Goal: Task Accomplishment & Management: Use online tool/utility

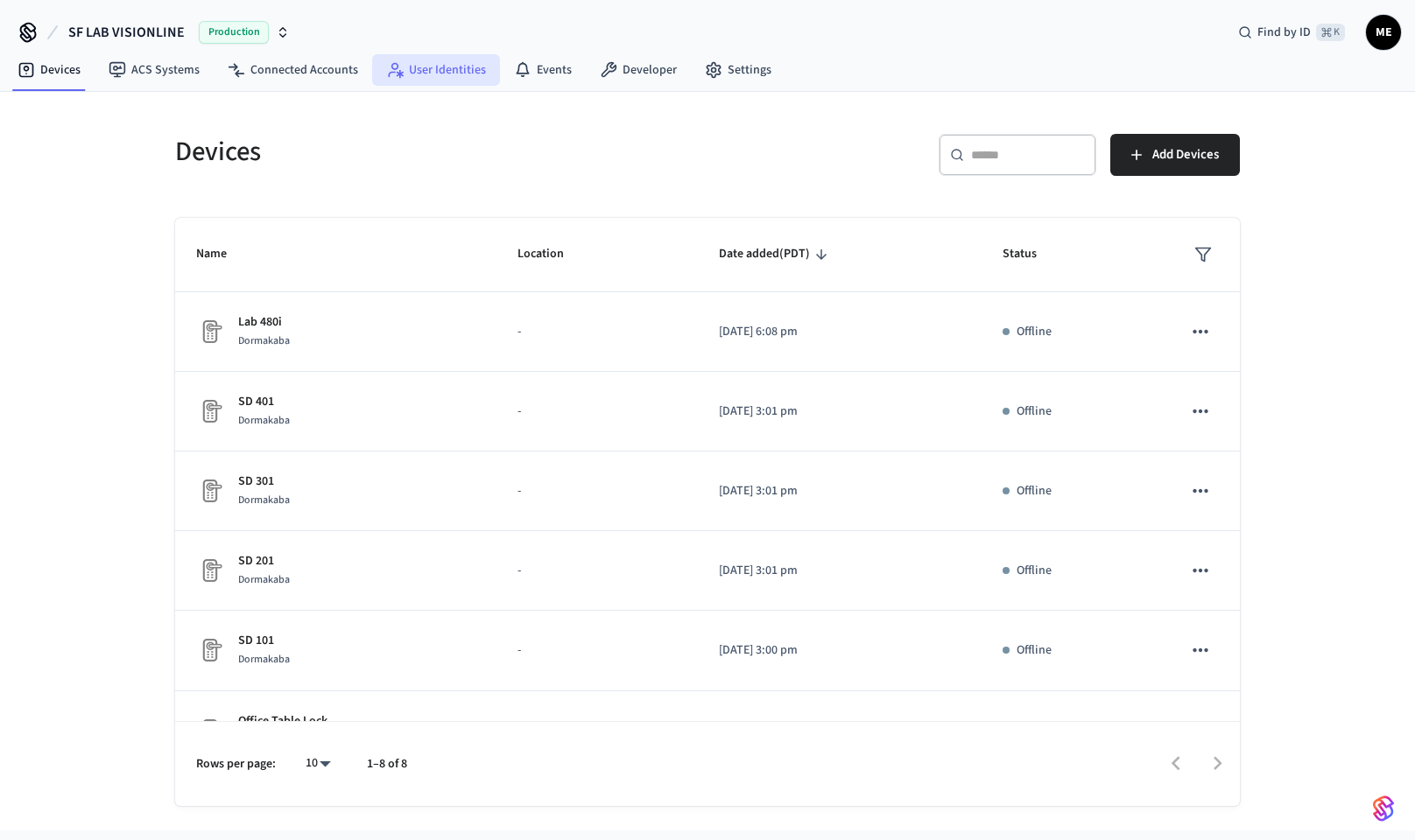
click at [419, 77] on link "User Identities" at bounding box center [436, 70] width 128 height 31
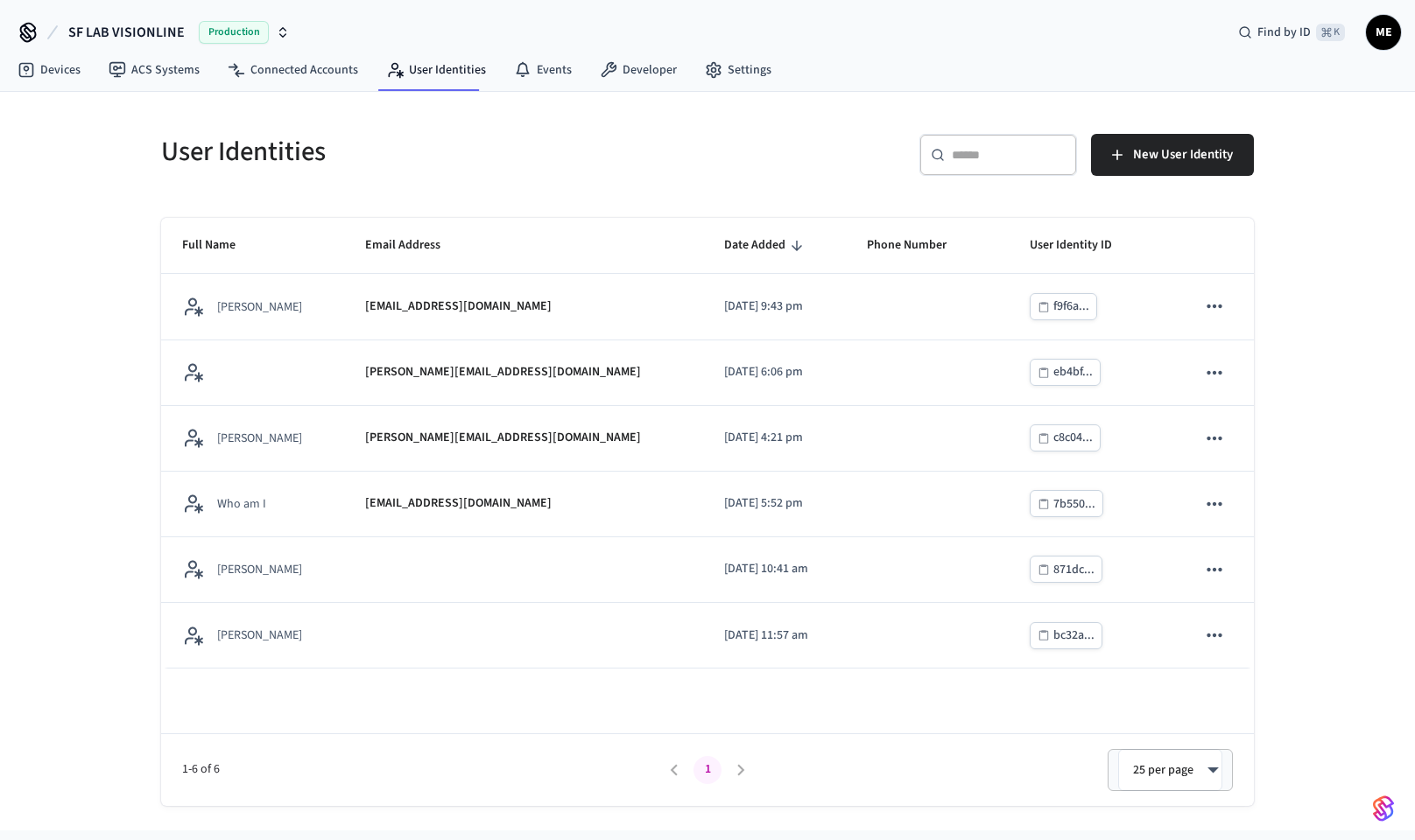
click at [282, 29] on icon "button" at bounding box center [283, 31] width 14 height 14
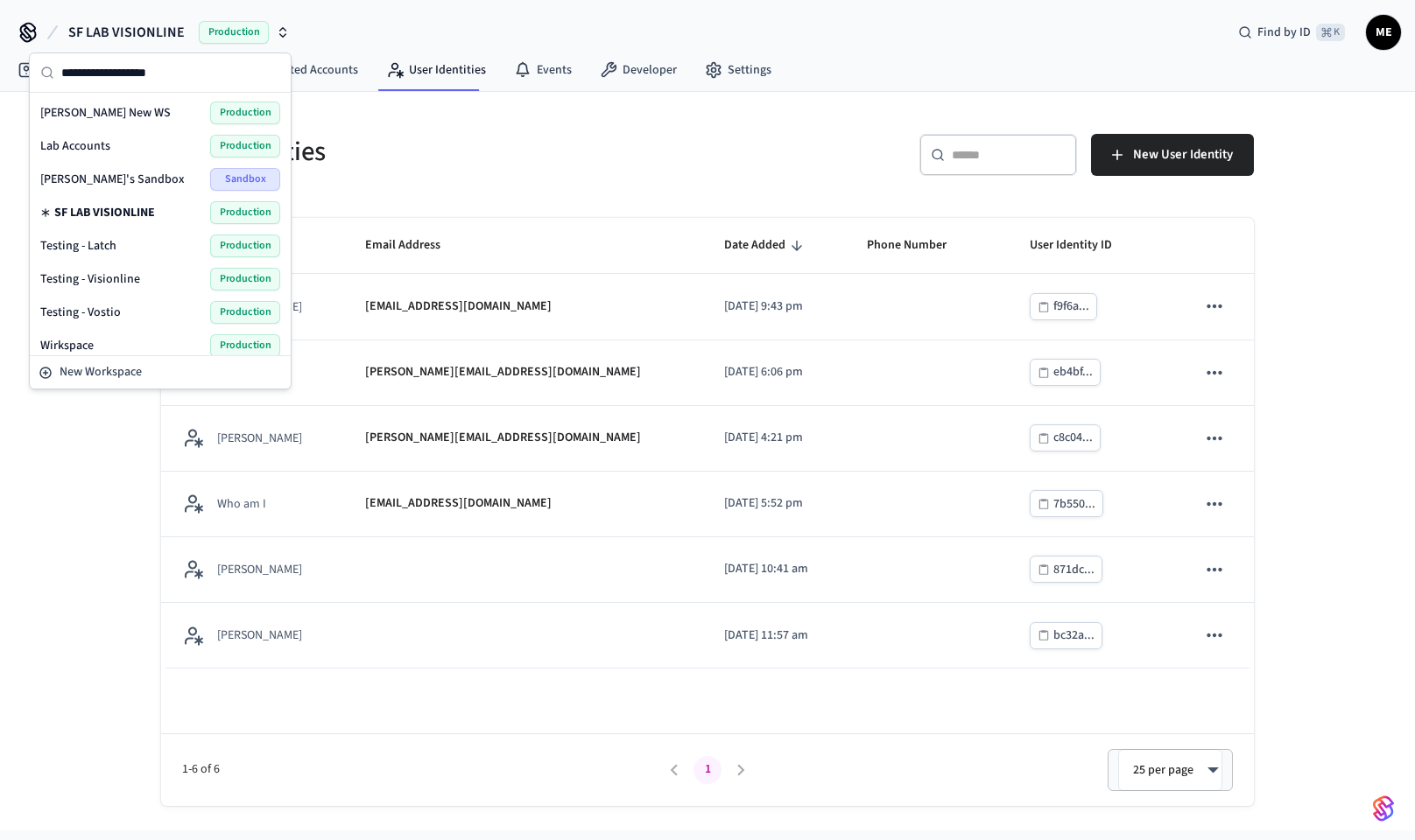
click at [191, 146] on div "Lab Accounts Production" at bounding box center [159, 145] width 240 height 23
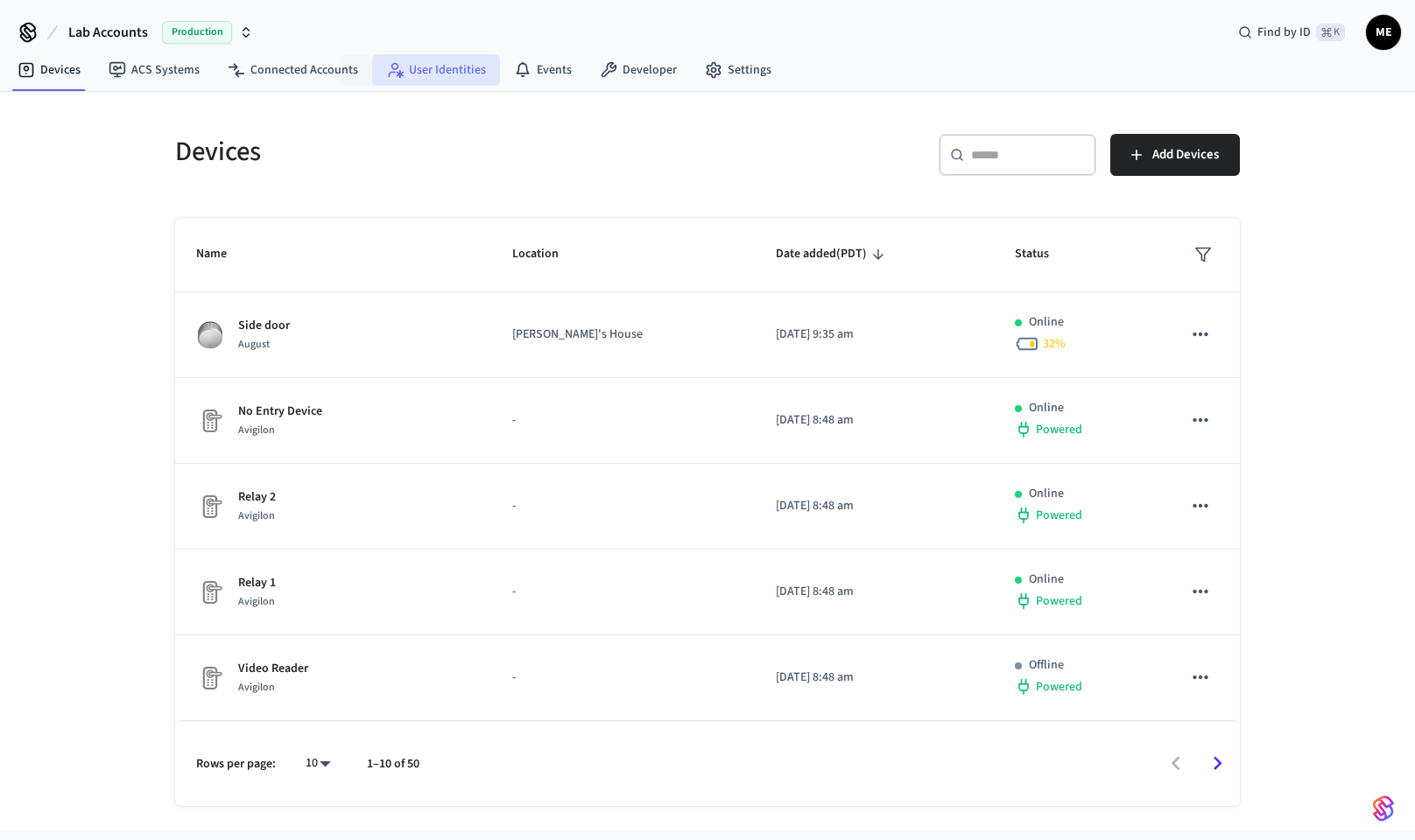
click at [441, 71] on link "User Identities" at bounding box center [436, 70] width 128 height 31
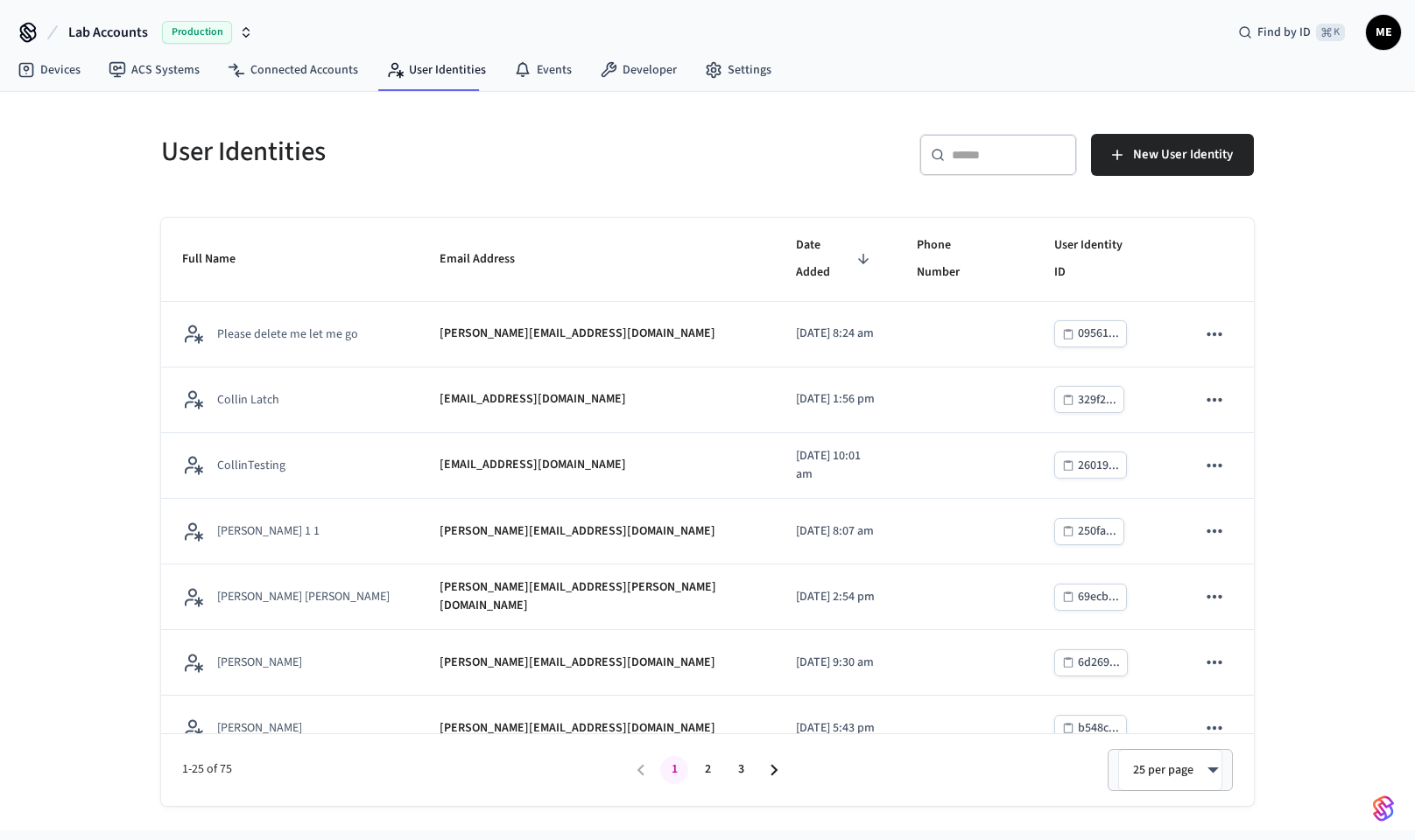
click at [989, 157] on input "text" at bounding box center [1008, 155] width 114 height 18
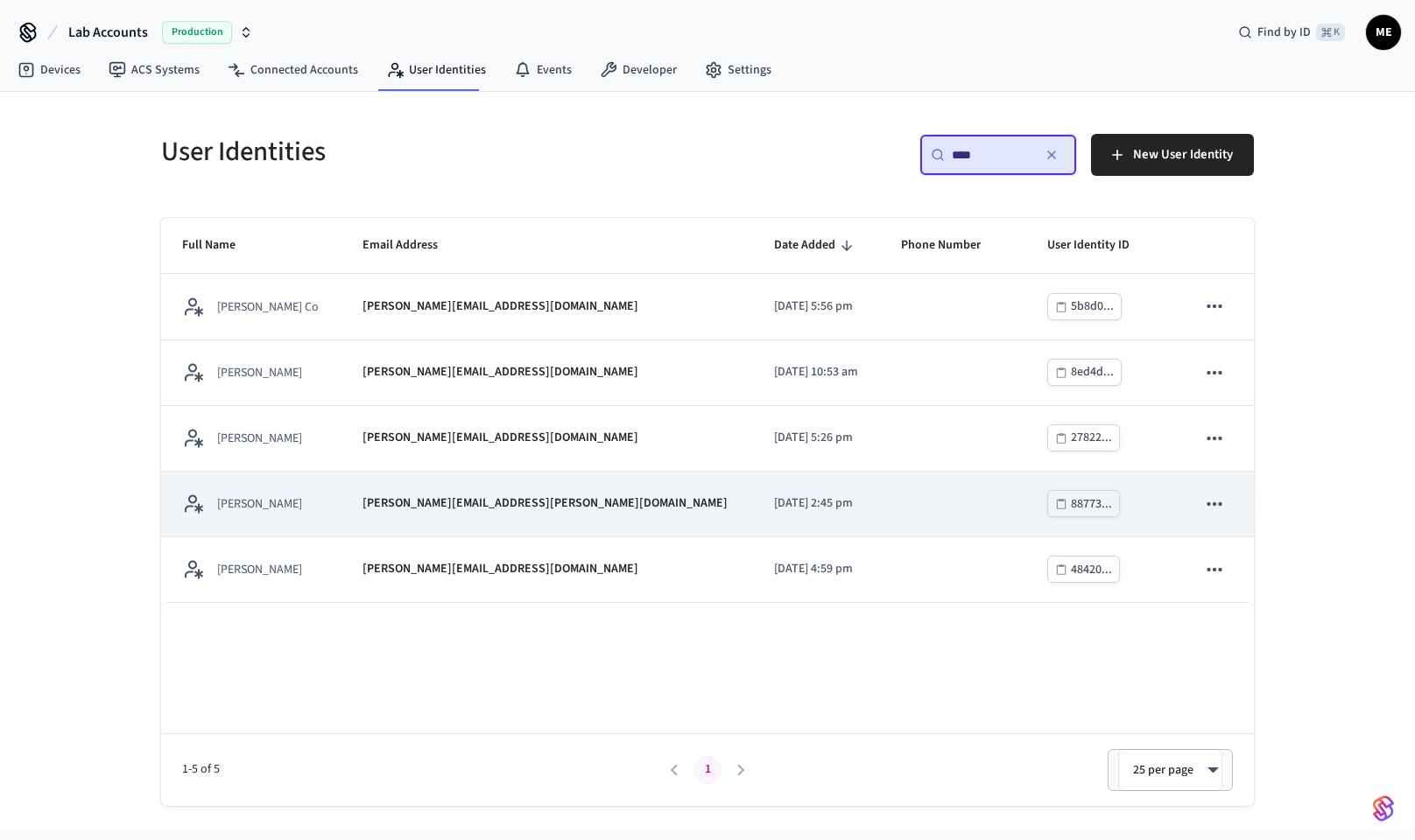
type input "****"
click at [587, 508] on div "[PERSON_NAME][EMAIL_ADDRESS][PERSON_NAME][DOMAIN_NAME]" at bounding box center [547, 504] width 370 height 19
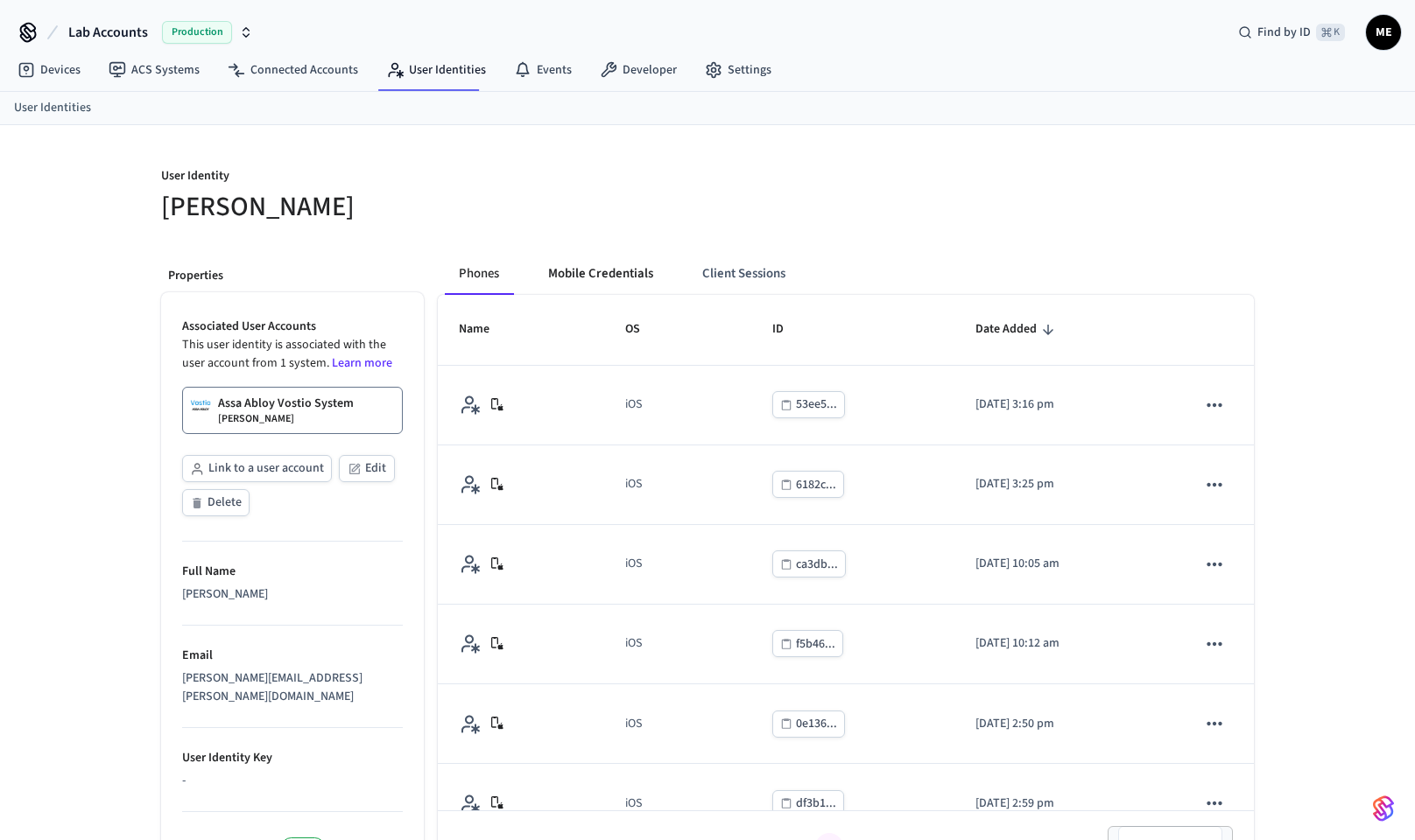
click at [632, 264] on button "Mobile Credentials" at bounding box center [600, 273] width 133 height 42
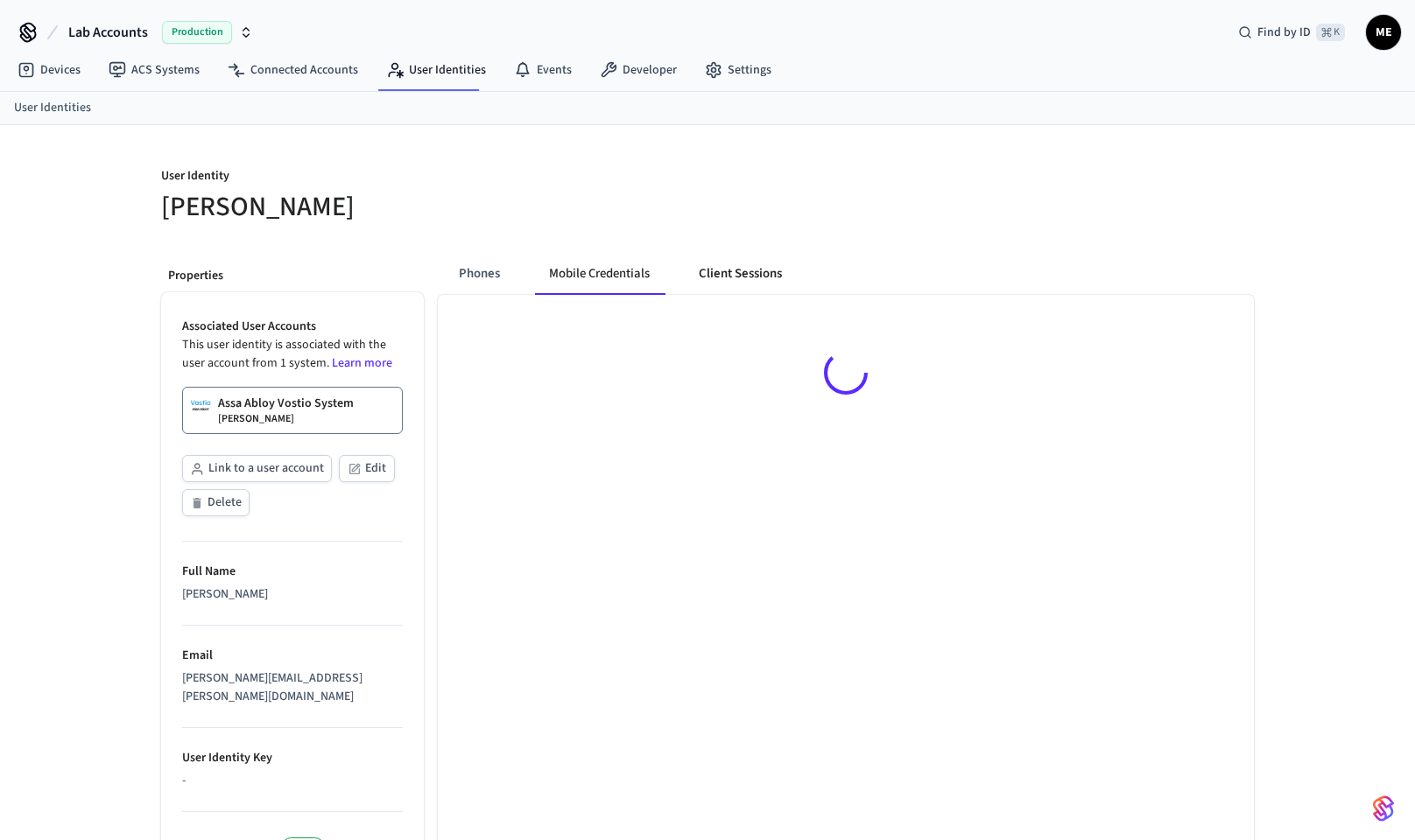
click at [737, 272] on button "Client Sessions" at bounding box center [740, 273] width 111 height 42
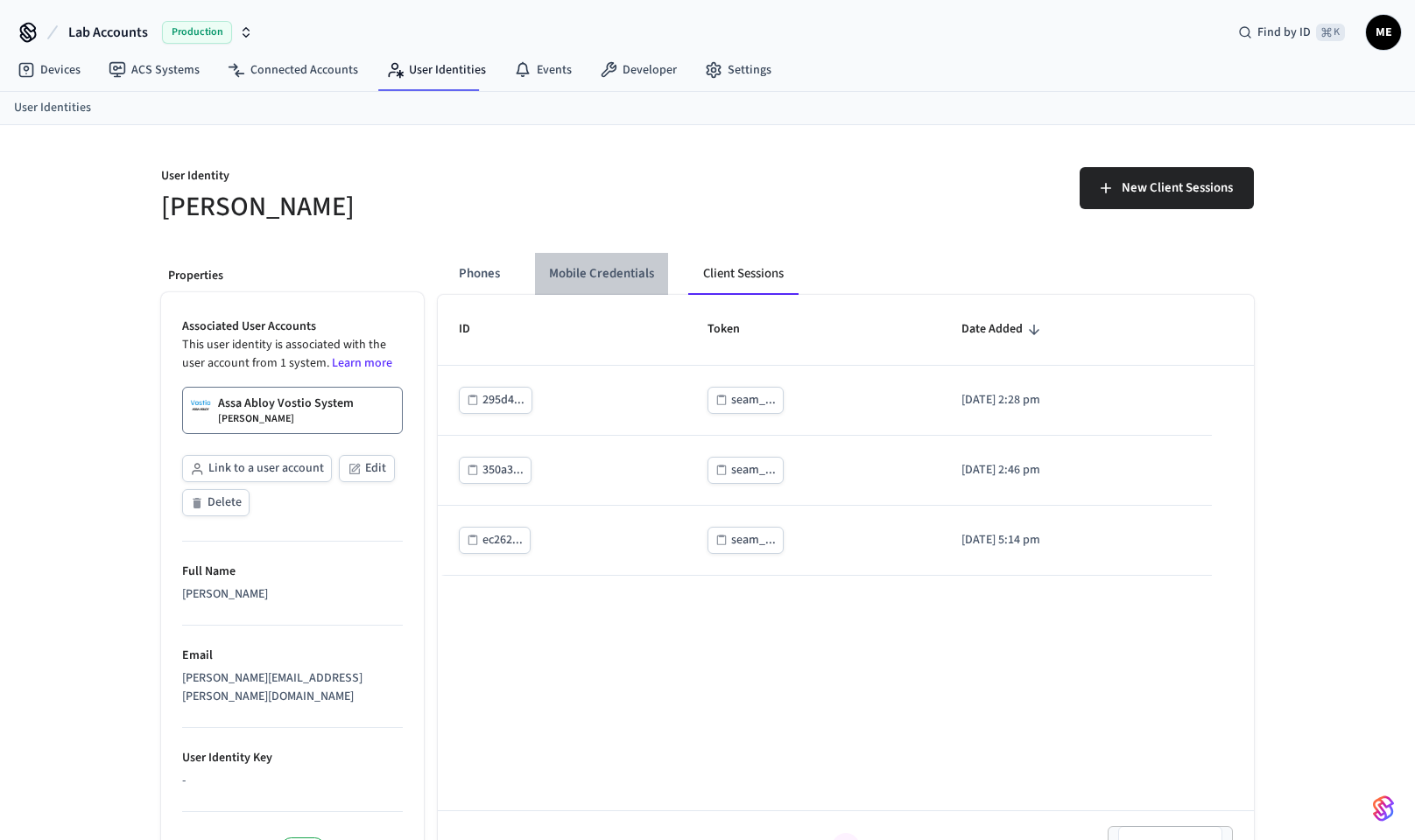
click at [583, 272] on button "Mobile Credentials" at bounding box center [601, 273] width 133 height 42
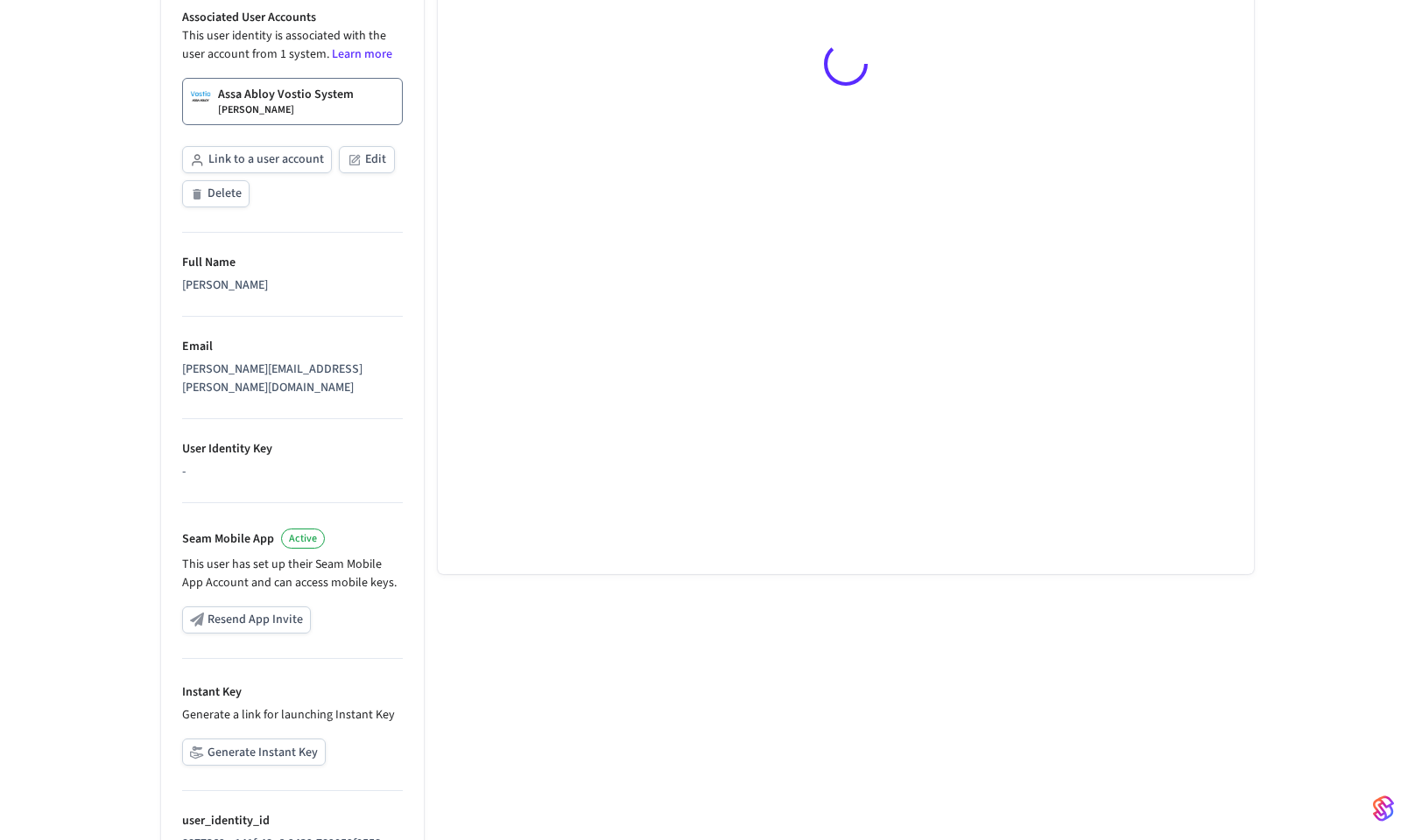
scroll to position [332, 0]
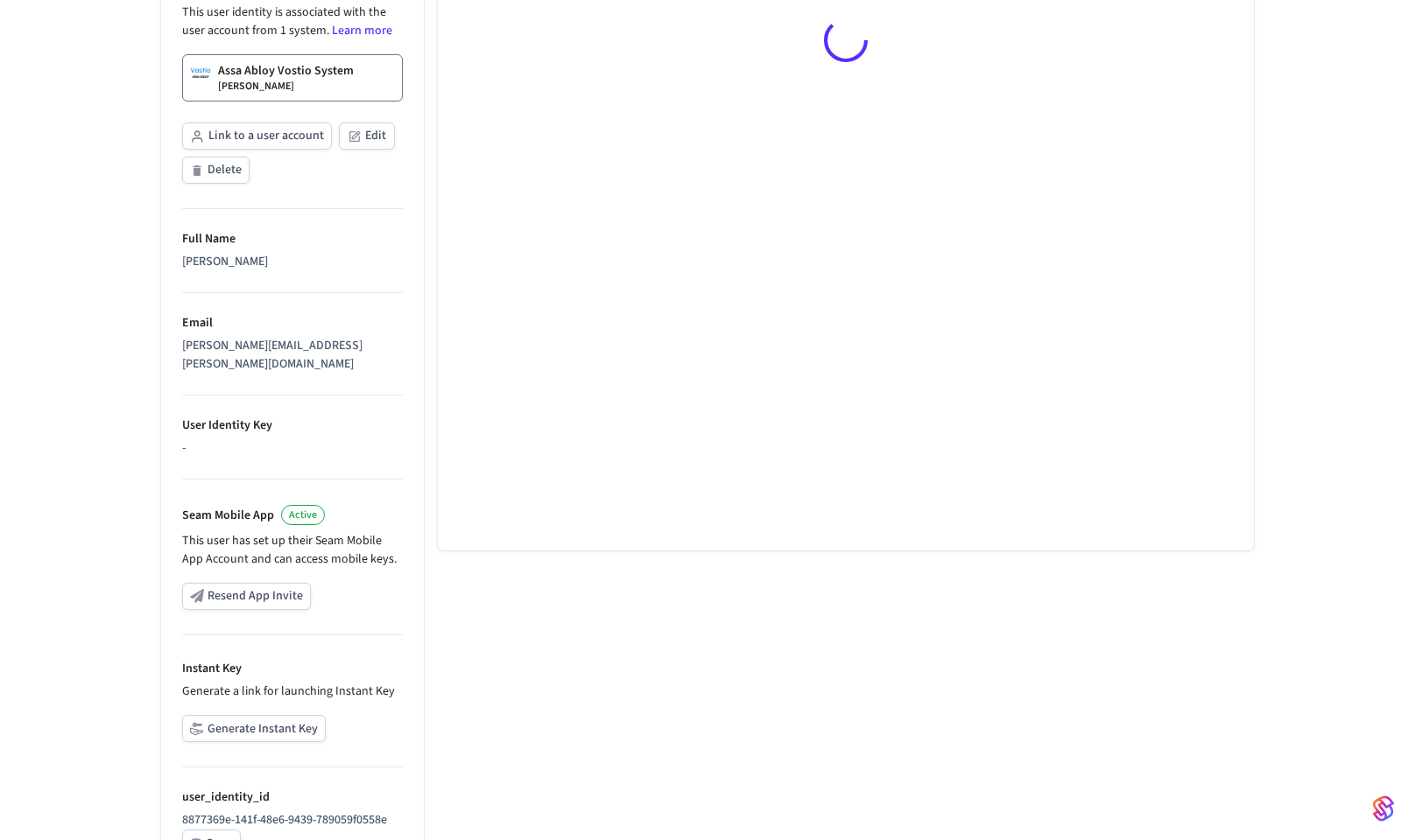
click at [272, 715] on button "Generate Instant Key" at bounding box center [254, 728] width 144 height 27
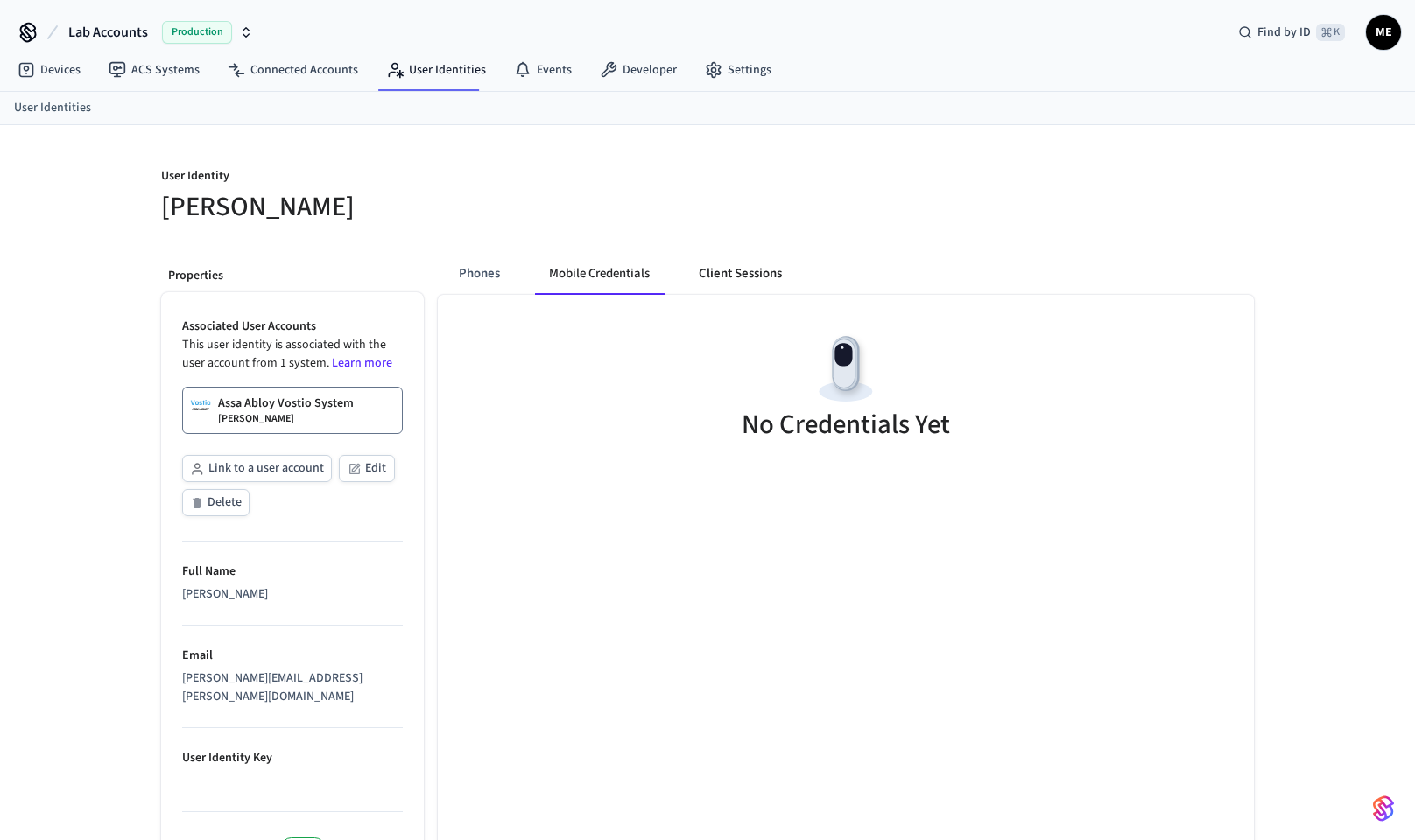
scroll to position [0, 0]
click at [371, 401] on link "Assa Abloy Vostio System Matt Test" at bounding box center [293, 410] width 221 height 47
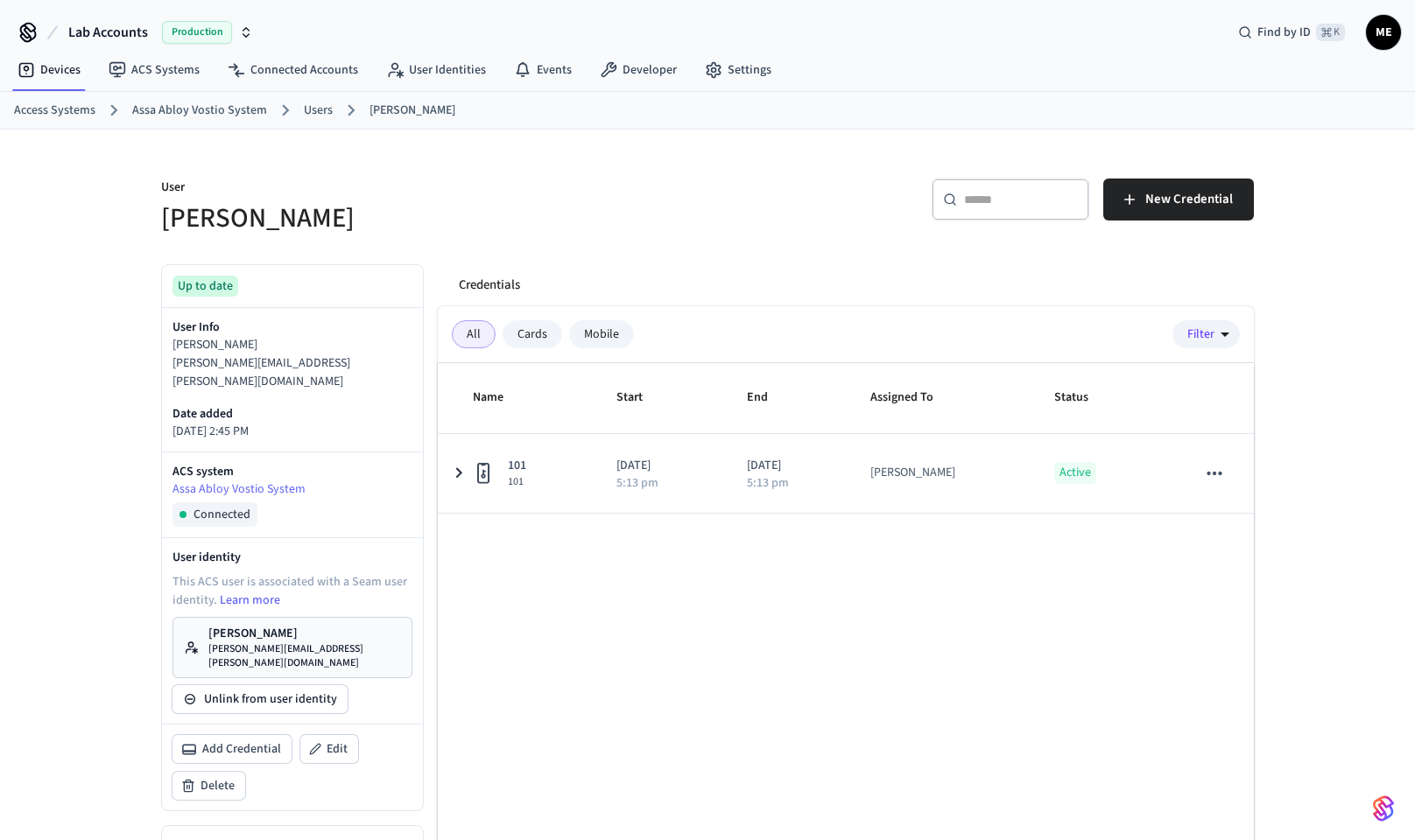
click at [281, 625] on p "[PERSON_NAME]" at bounding box center [305, 633] width 193 height 18
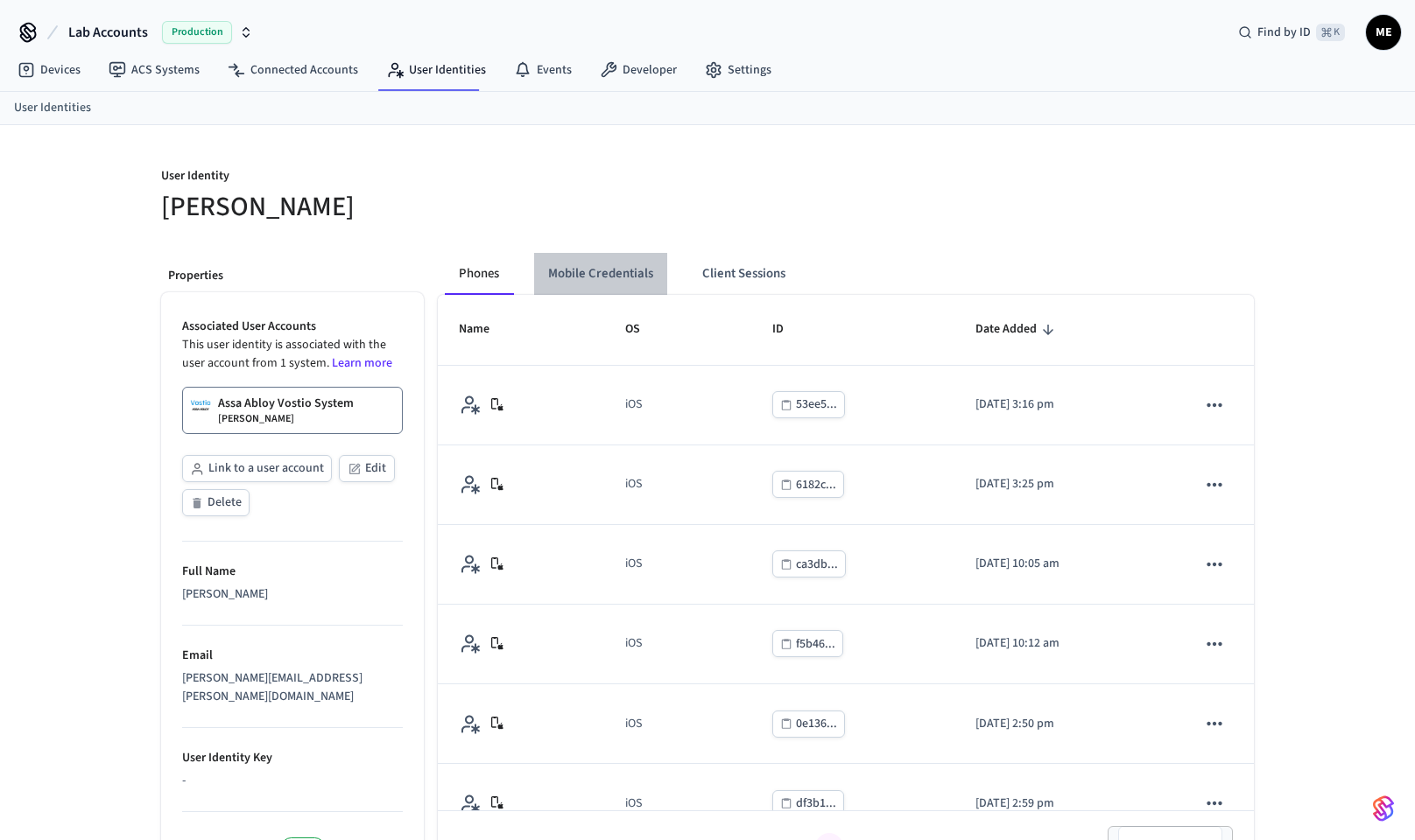
click at [595, 263] on button "Mobile Credentials" at bounding box center [600, 273] width 133 height 42
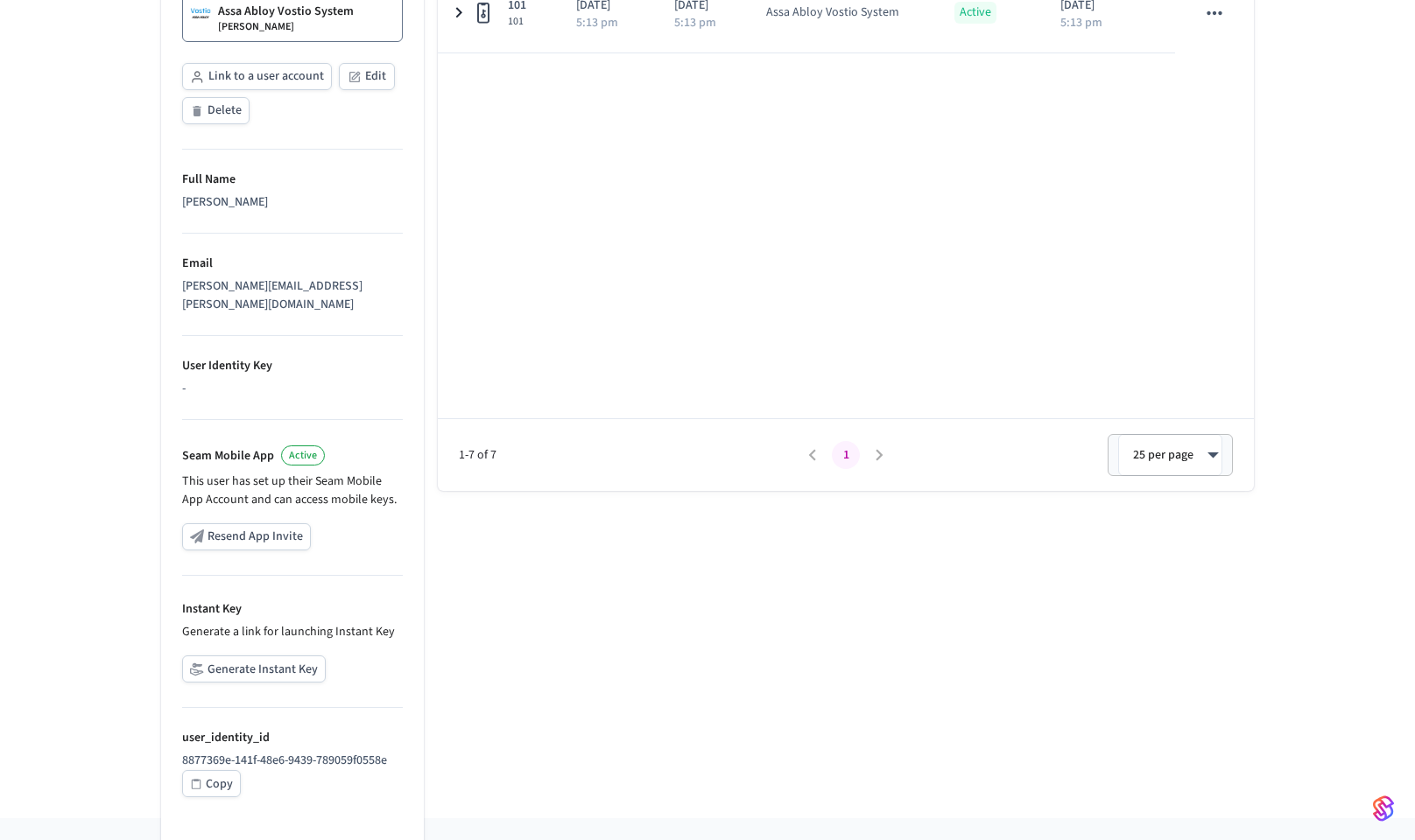
scroll to position [391, 0]
click at [238, 636] on div "Instant Key Generate a link for launching Instant Key Generate Instant Key" at bounding box center [293, 644] width 221 height 86
click at [249, 657] on button "Generate Instant Key" at bounding box center [254, 670] width 144 height 27
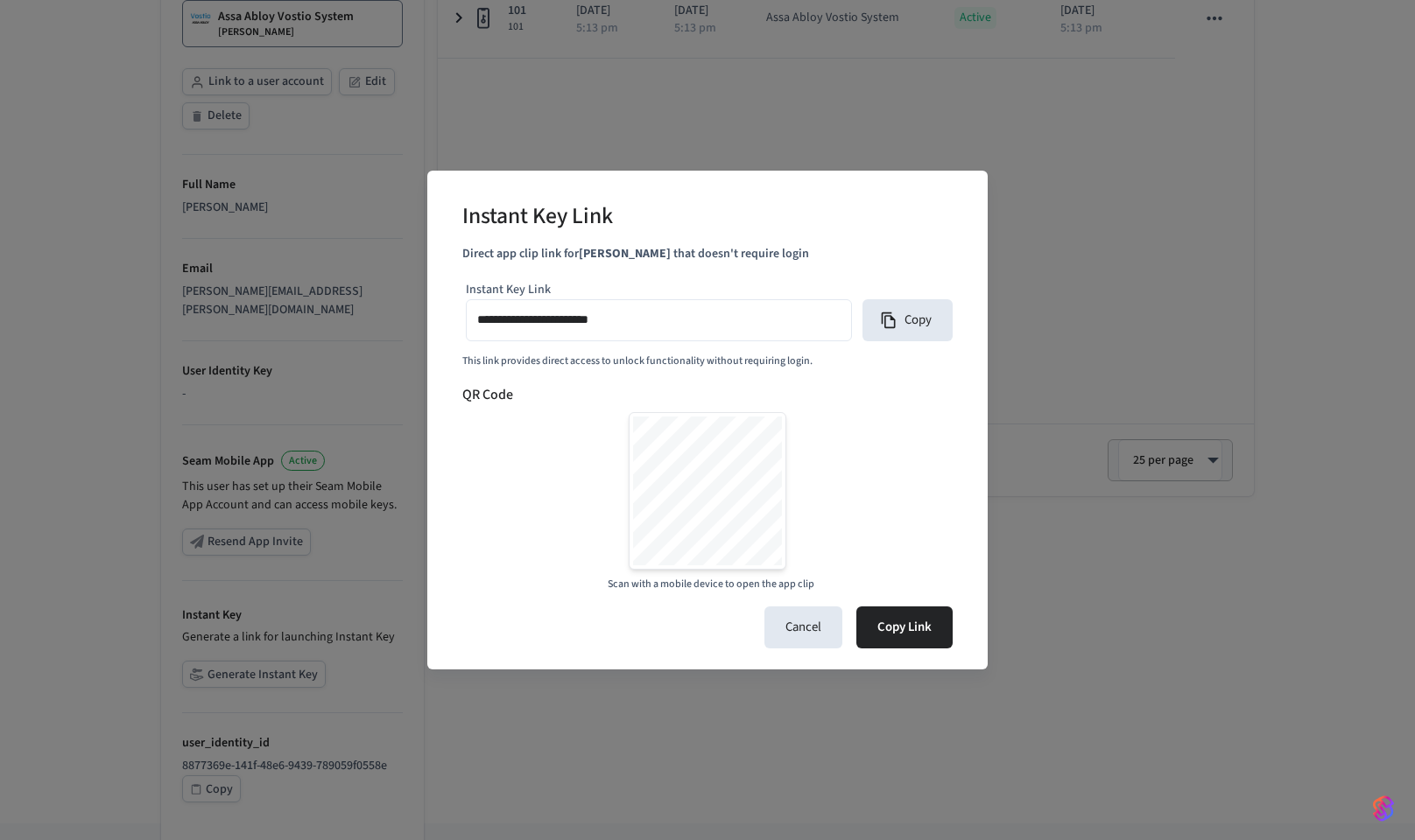
type input "**********"
